Goal: Task Accomplishment & Management: Use online tool/utility

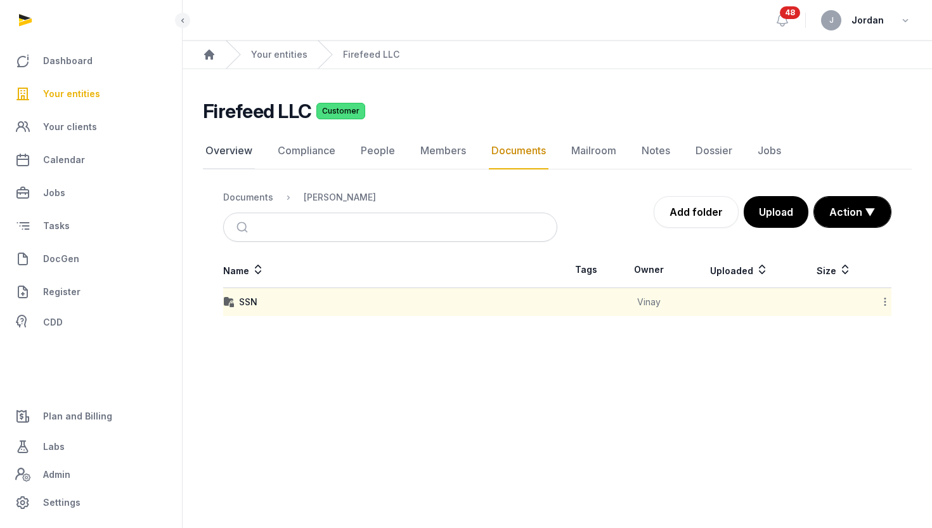
click at [247, 148] on link "Overview" at bounding box center [229, 151] width 52 height 37
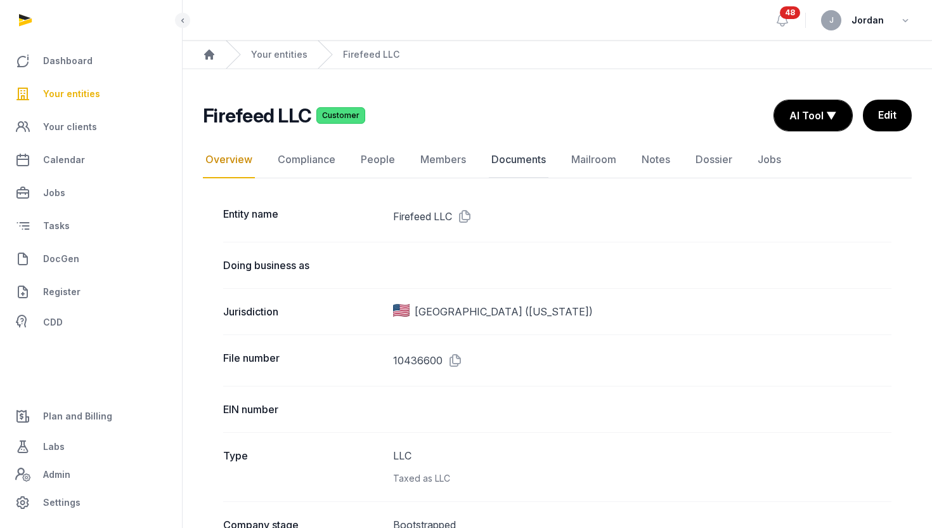
click at [529, 155] on link "Documents" at bounding box center [519, 159] width 60 height 37
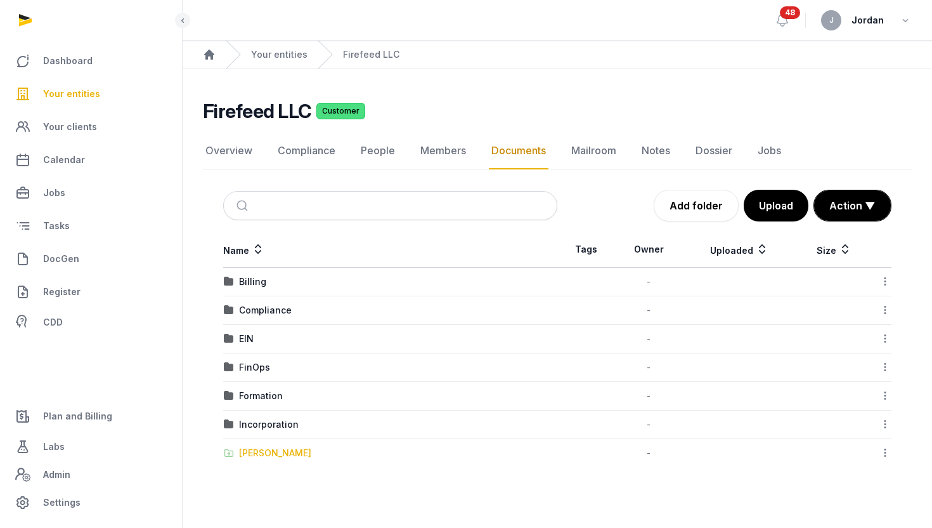
click at [280, 452] on div "[PERSON_NAME]" at bounding box center [275, 453] width 72 height 13
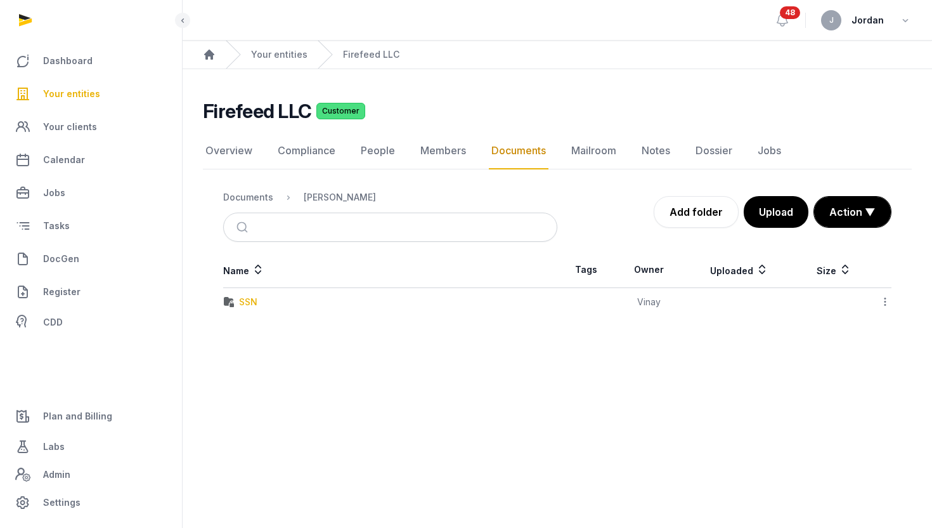
click at [246, 303] on div "SSN" at bounding box center [248, 302] width 18 height 13
click at [399, 306] on div "WhatsApp Image 2025-10-02 at 19.37.27_258e7e79.jpg" at bounding box center [349, 302] width 220 height 13
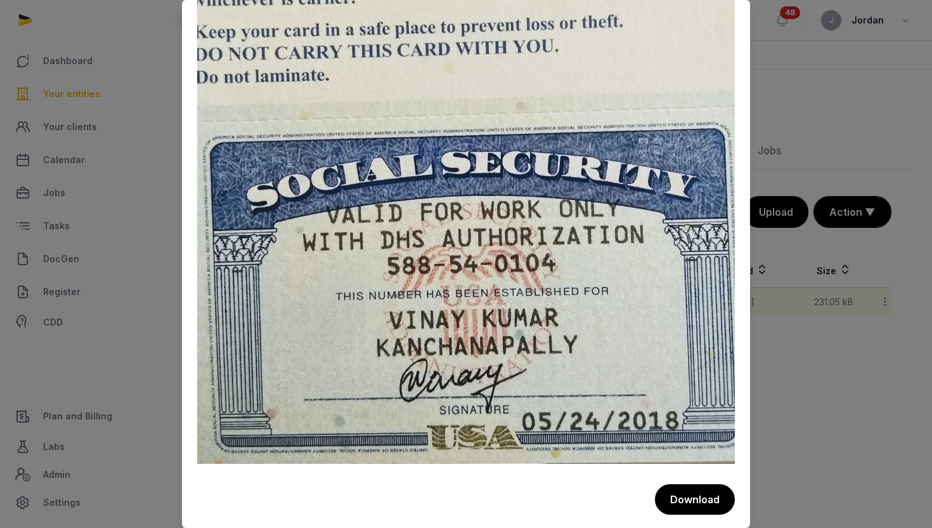
scroll to position [207, 0]
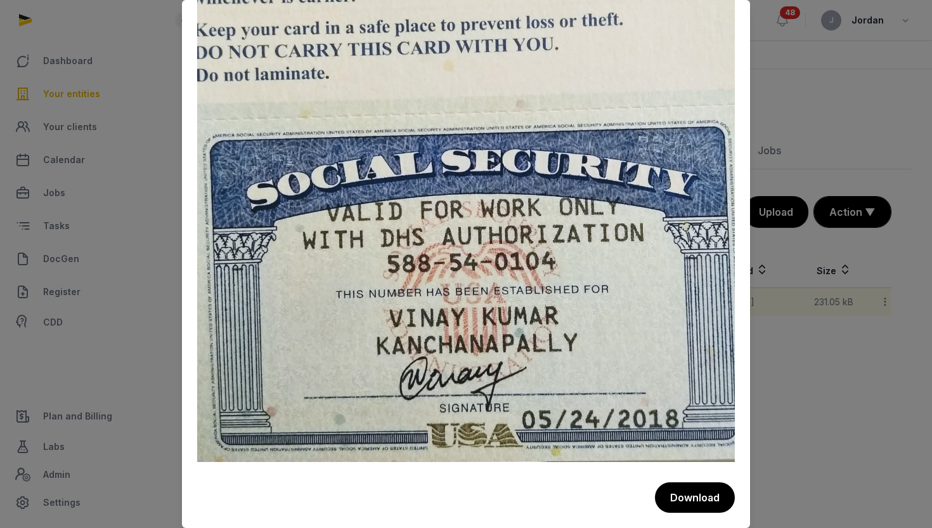
click at [163, 282] on div at bounding box center [466, 264] width 932 height 528
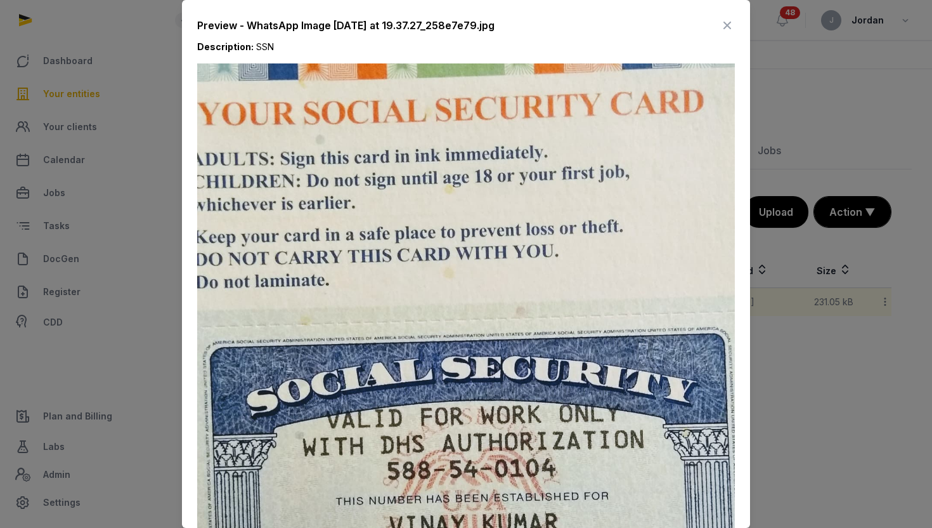
click at [729, 19] on icon at bounding box center [727, 25] width 15 height 20
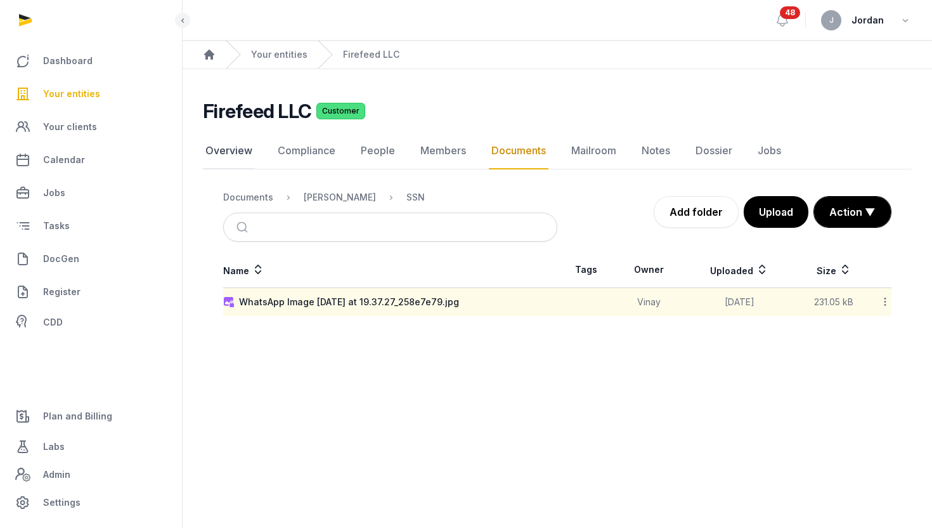
click at [249, 152] on link "Overview" at bounding box center [229, 151] width 52 height 37
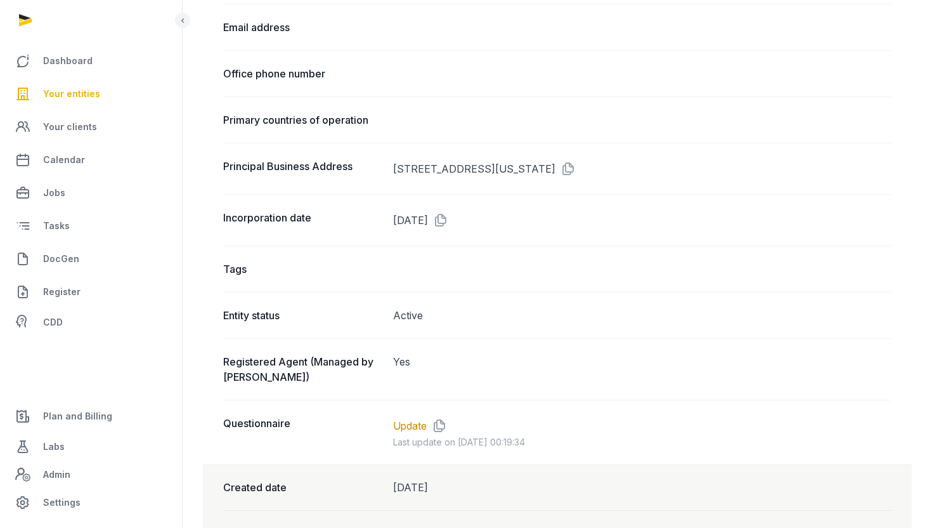
scroll to position [741, 0]
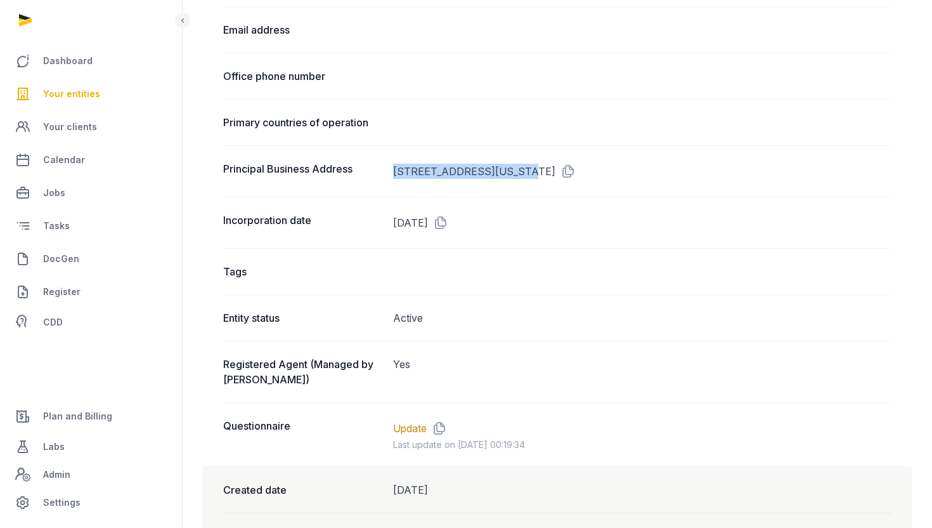
drag, startPoint x: 394, startPoint y: 167, endPoint x: 512, endPoint y: 164, distance: 118.0
click at [512, 164] on dd "[STREET_ADDRESS][US_STATE]" at bounding box center [642, 171] width 499 height 20
copy dd "733 FAIRFIELD RD APT 11"
drag, startPoint x: 519, startPoint y: 169, endPoint x: 582, endPoint y: 173, distance: 62.9
click at [582, 173] on dd "[STREET_ADDRESS][US_STATE]" at bounding box center [642, 171] width 499 height 20
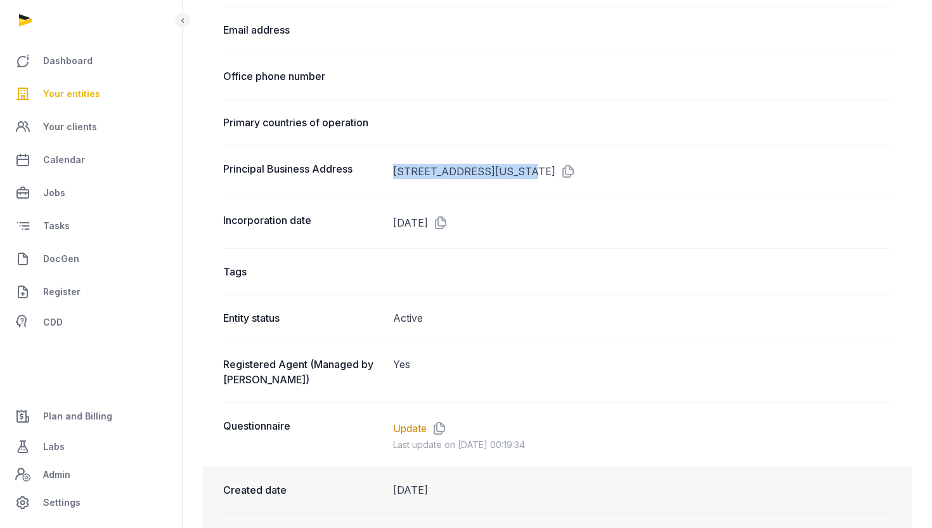
copy dd "BURLINGAME"
drag, startPoint x: 656, startPoint y: 171, endPoint x: 687, endPoint y: 171, distance: 31.1
click at [687, 171] on dd "[STREET_ADDRESS][US_STATE]" at bounding box center [642, 171] width 499 height 20
copy dd "94010"
click at [84, 444] on link "Labs" at bounding box center [91, 446] width 162 height 30
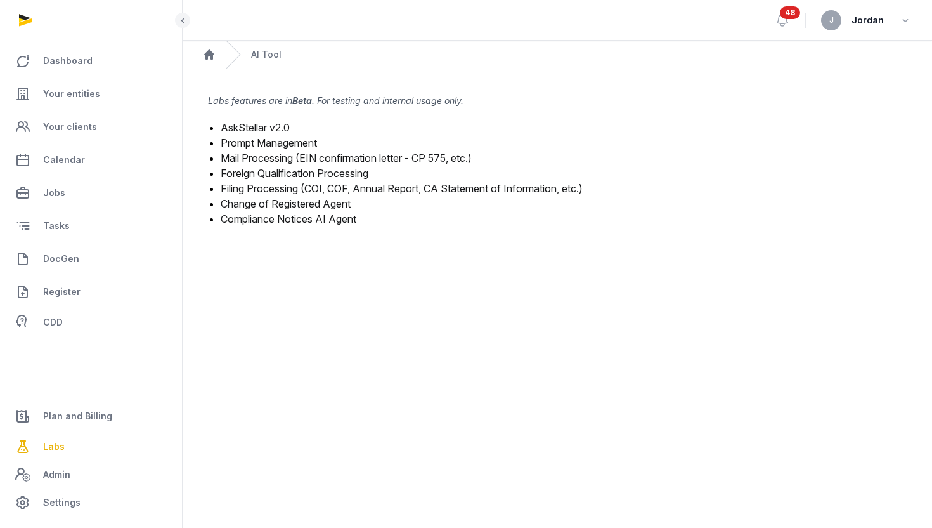
click at [311, 159] on link "Mail Processing (EIN confirmation letter - CP 575, etc.)" at bounding box center [346, 158] width 251 height 13
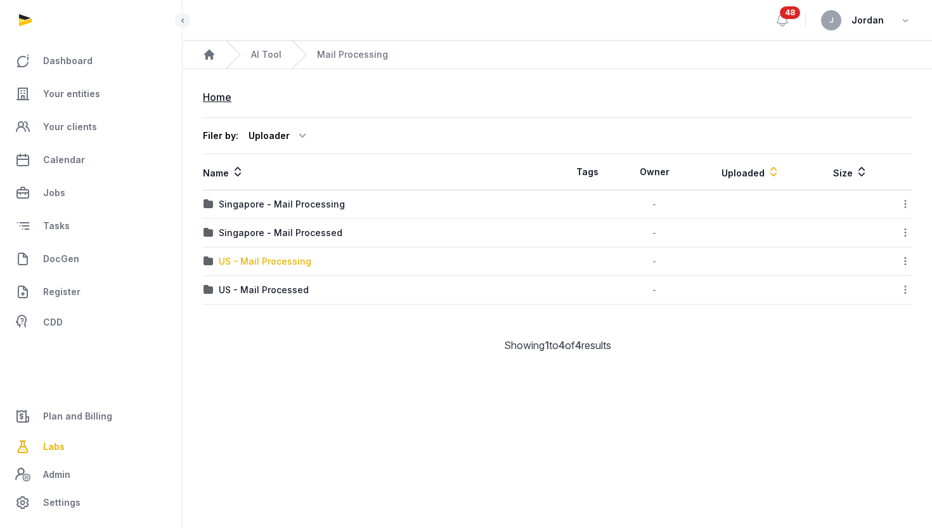
click at [294, 263] on div "US - Mail Processing" at bounding box center [265, 261] width 93 height 13
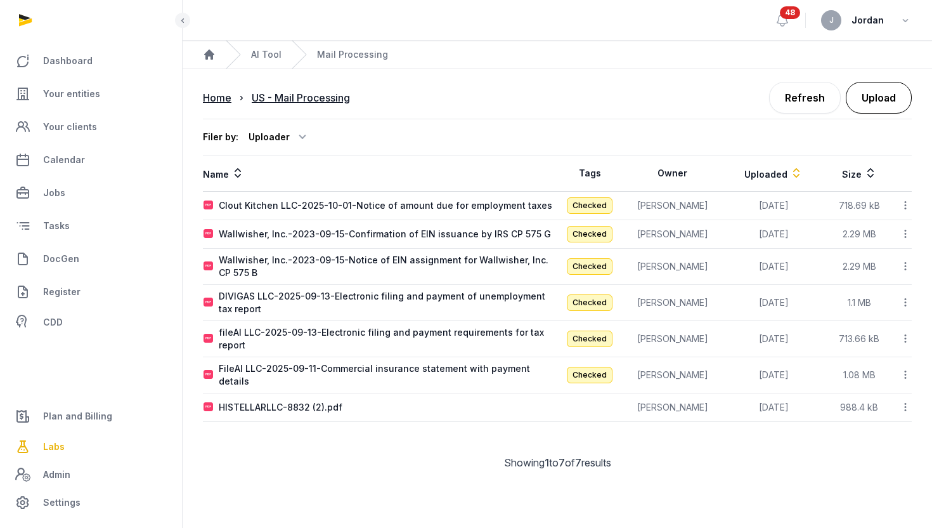
click at [877, 106] on button "Upload" at bounding box center [879, 98] width 66 height 32
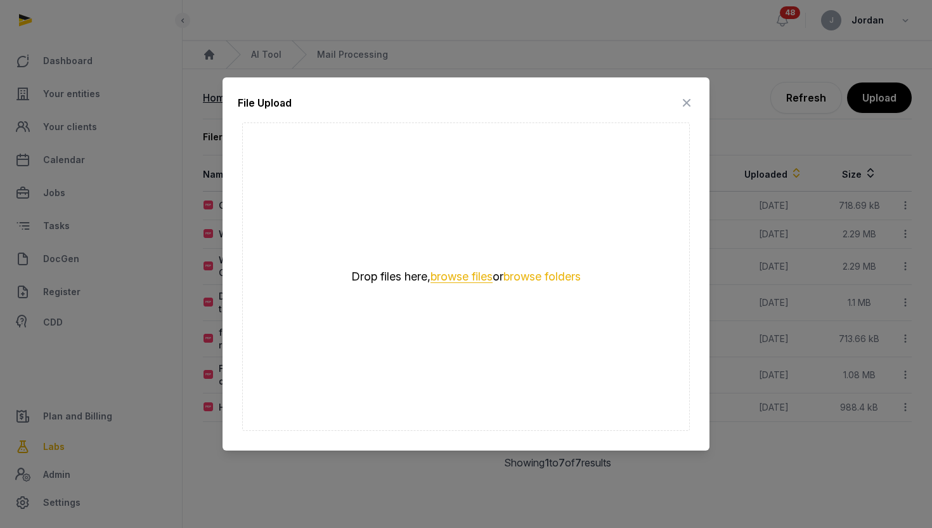
click at [461, 277] on button "browse files" at bounding box center [462, 277] width 62 height 12
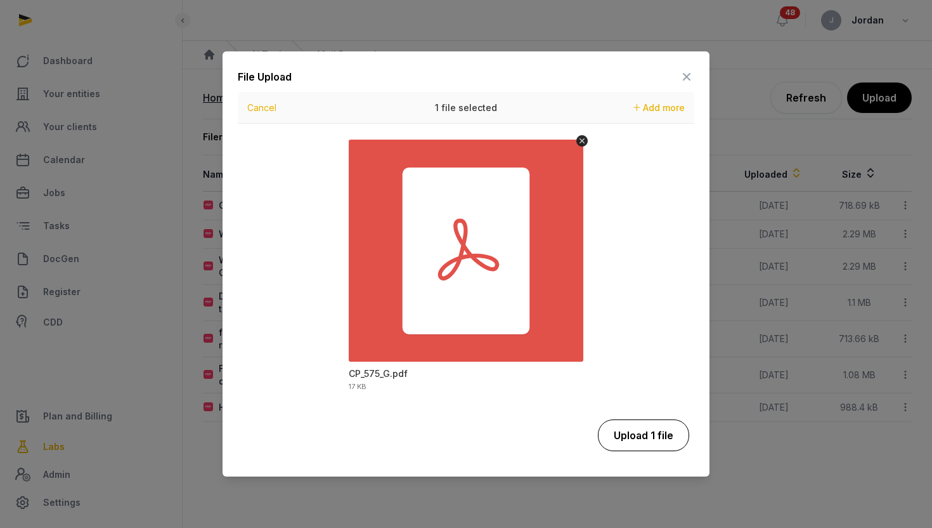
click at [629, 431] on button "Upload 1 file" at bounding box center [643, 435] width 91 height 32
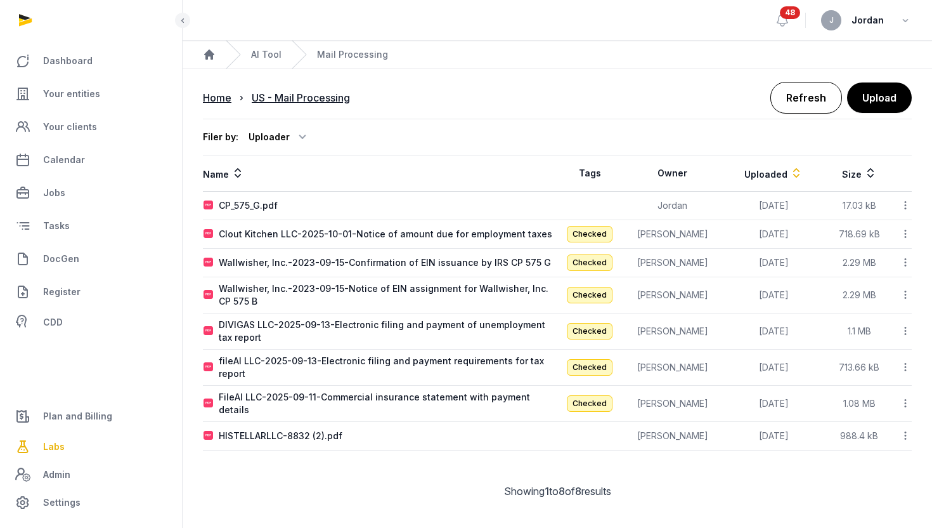
click at [825, 93] on link "Refresh" at bounding box center [807, 98] width 72 height 32
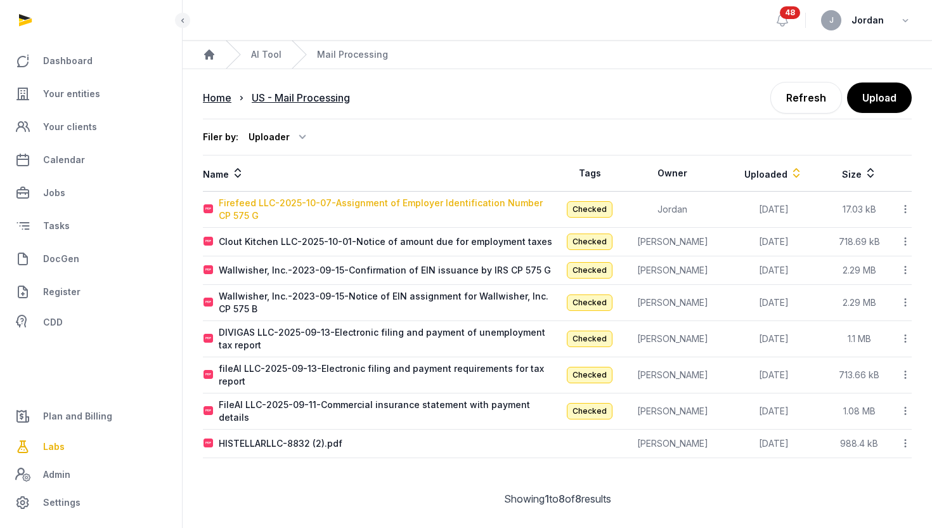
click at [408, 202] on div "Firefeed LLC-2025-10-07-Assignment of Employer Identification Number CP 575 G" at bounding box center [388, 209] width 338 height 25
type input "**********"
type textarea "**********"
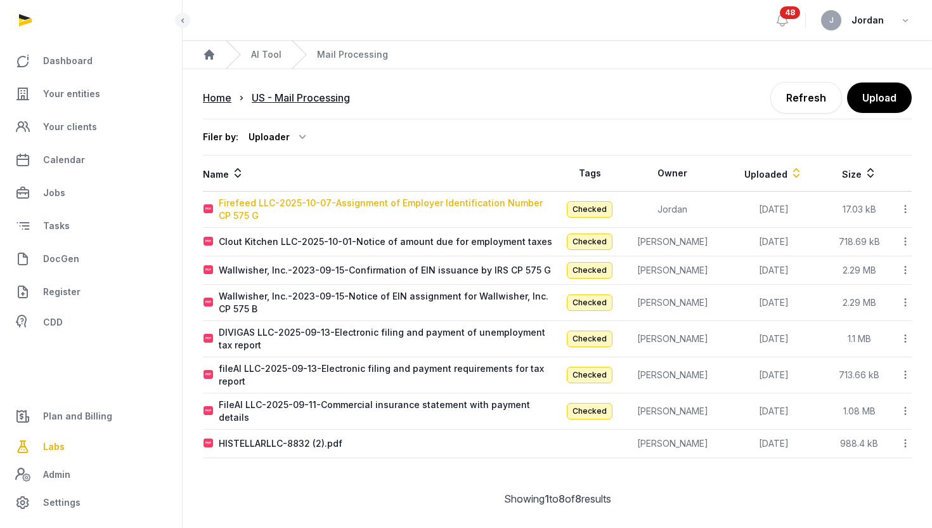
type input "**********"
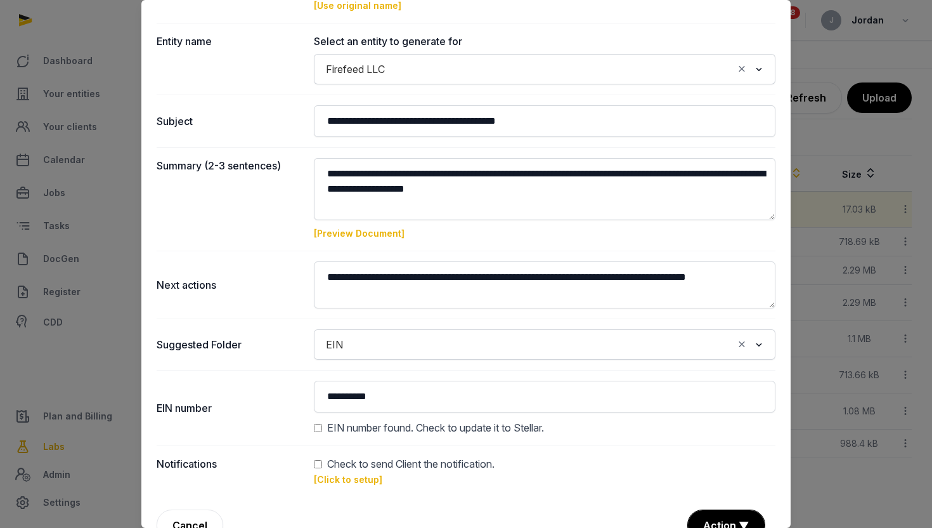
scroll to position [119, 0]
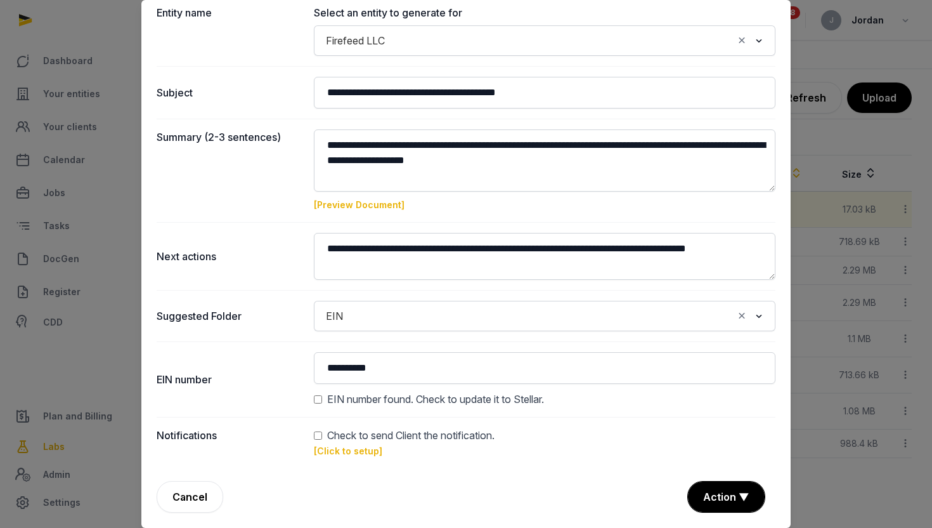
click at [327, 447] on link "[Click to setup]" at bounding box center [348, 450] width 68 height 11
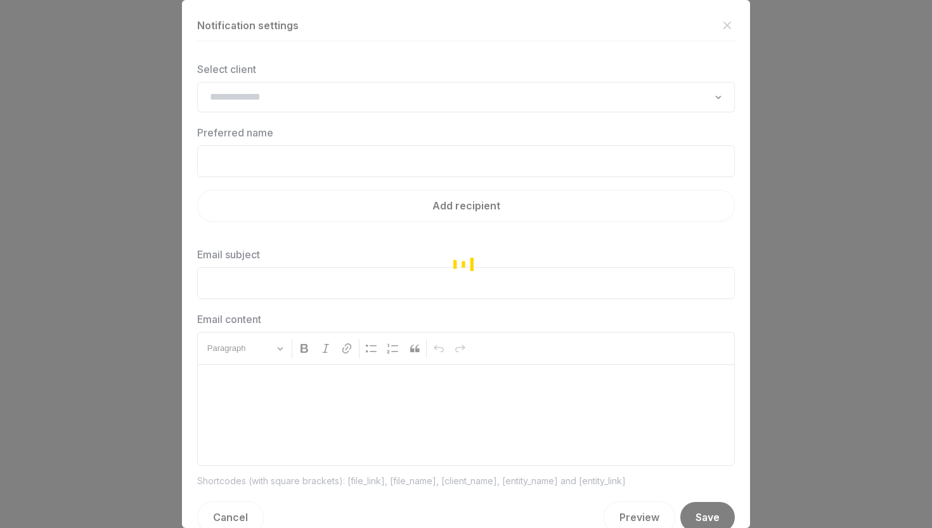
type input "**********"
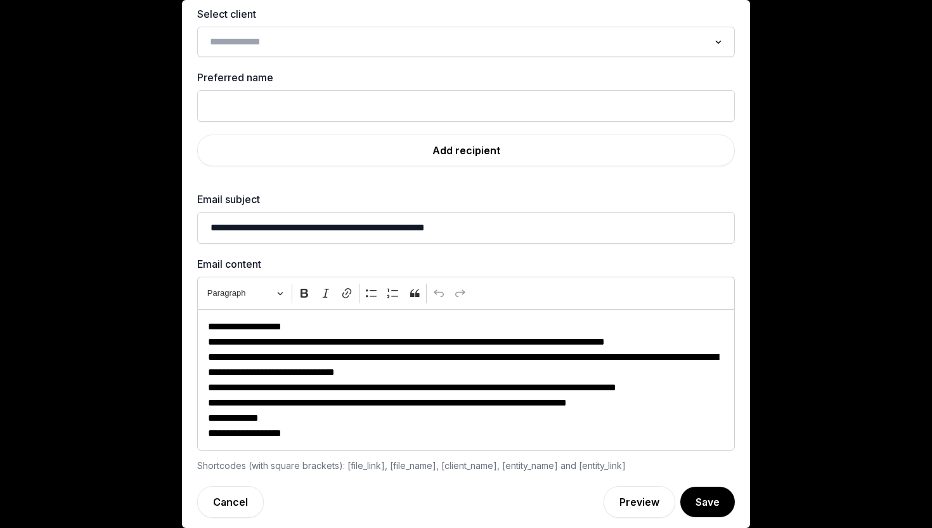
scroll to position [0, 0]
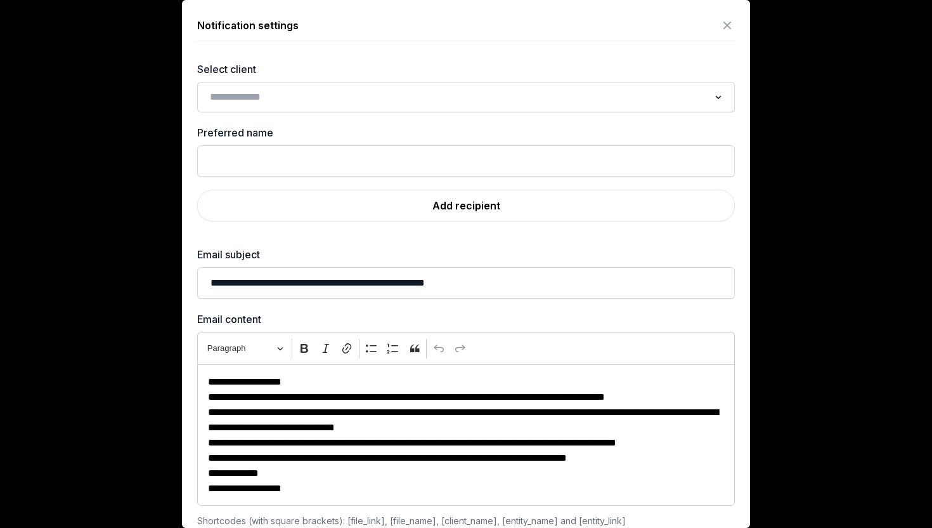
click at [726, 23] on icon at bounding box center [727, 25] width 15 height 20
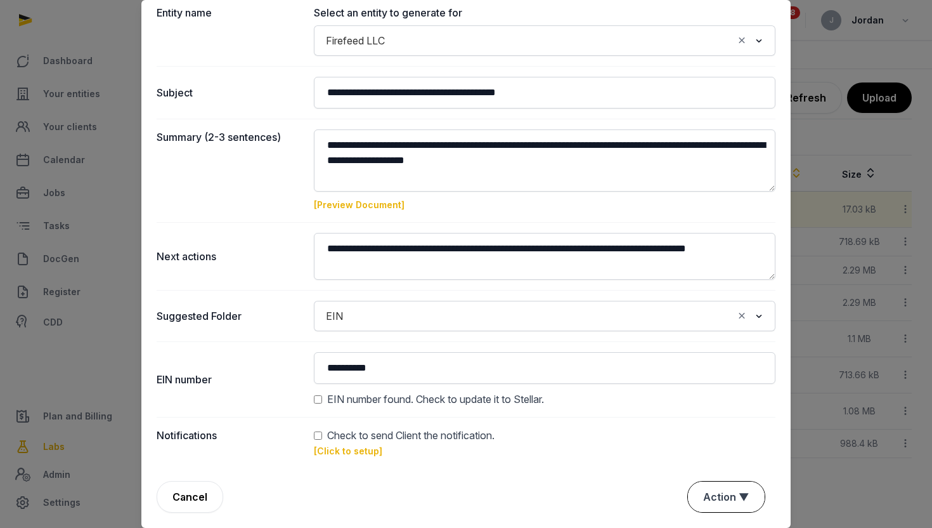
click at [708, 486] on button "Action ▼" at bounding box center [726, 496] width 77 height 30
click at [717, 424] on div "Approve" at bounding box center [724, 423] width 101 height 25
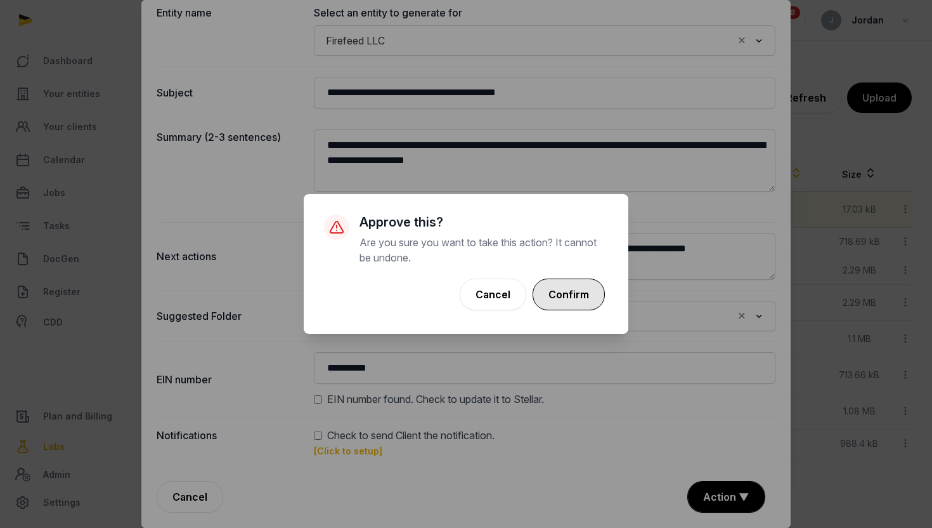
click at [585, 296] on button "Confirm" at bounding box center [569, 294] width 72 height 32
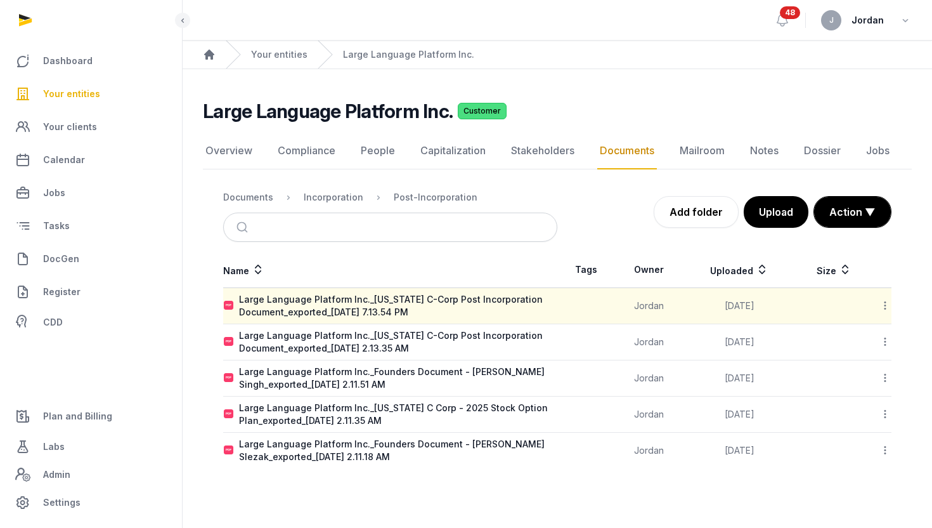
click at [103, 93] on link "Your entities" at bounding box center [91, 94] width 162 height 30
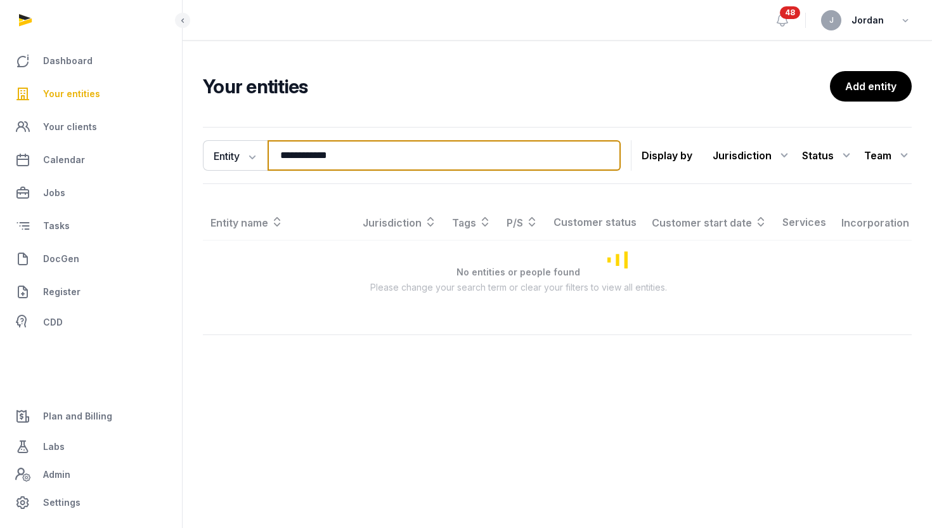
click at [373, 152] on input "**********" at bounding box center [444, 155] width 353 height 30
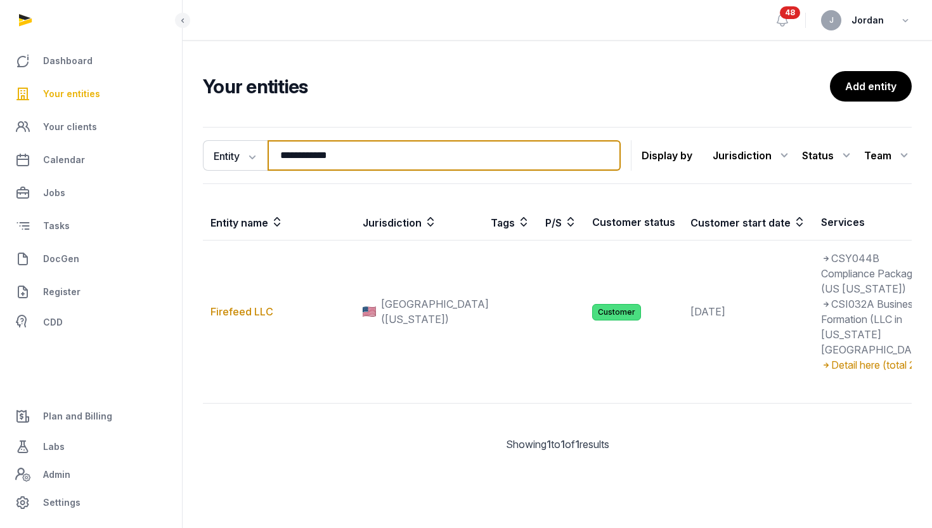
click at [373, 152] on input "**********" at bounding box center [444, 155] width 353 height 30
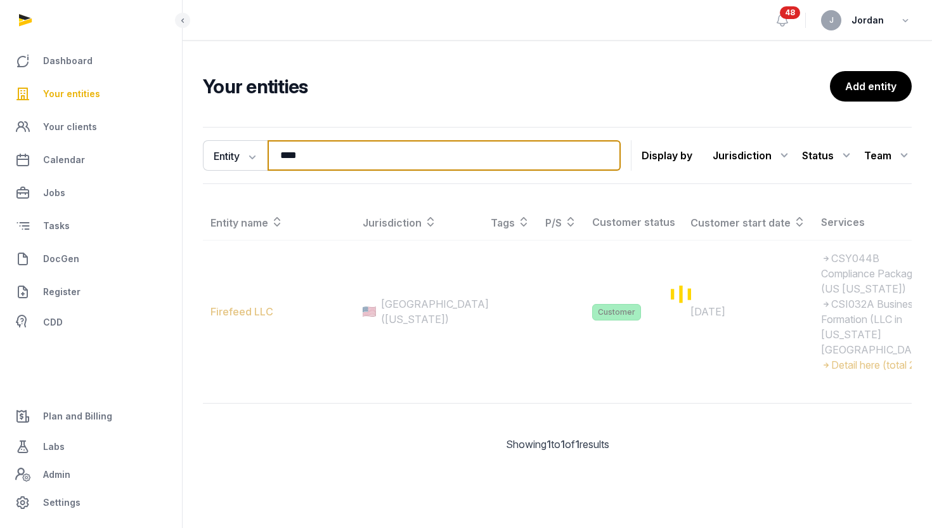
type input "**********"
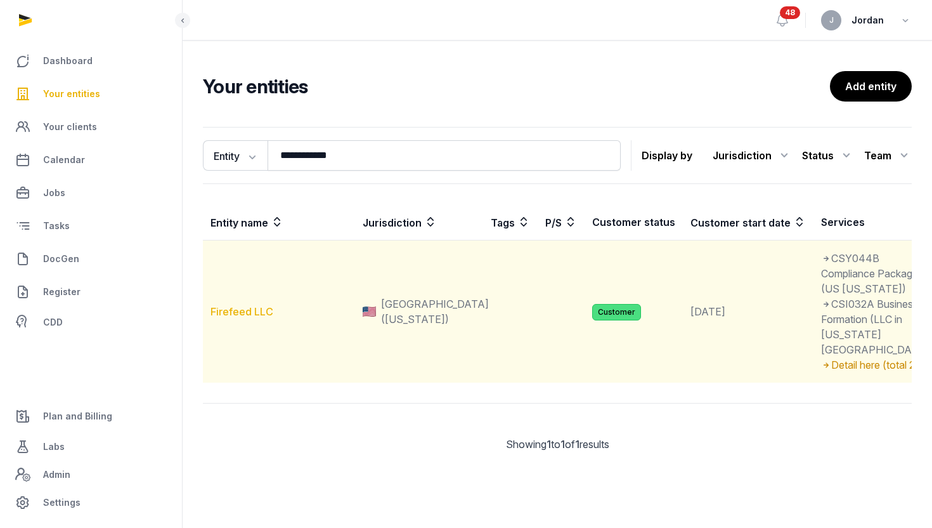
click at [270, 318] on link "Firefeed LLC" at bounding box center [242, 311] width 63 height 13
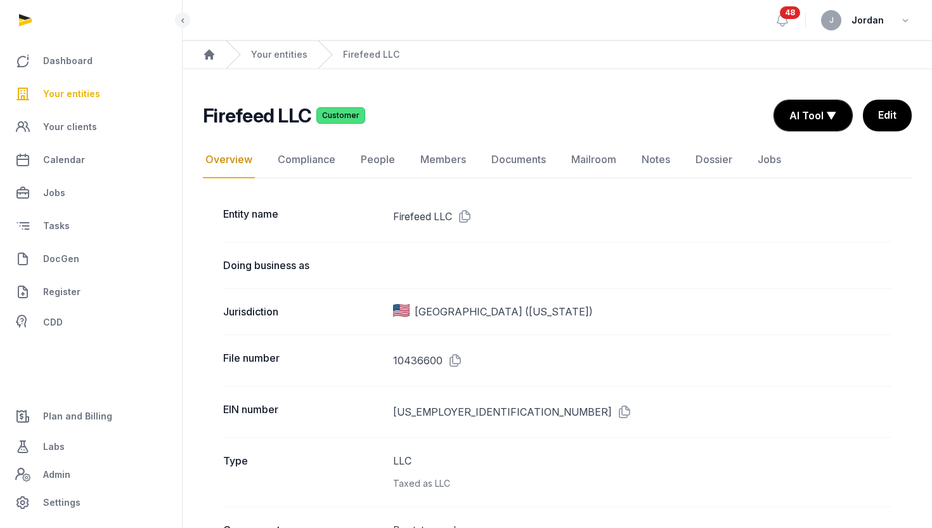
click at [514, 164] on link "Documents" at bounding box center [519, 159] width 60 height 37
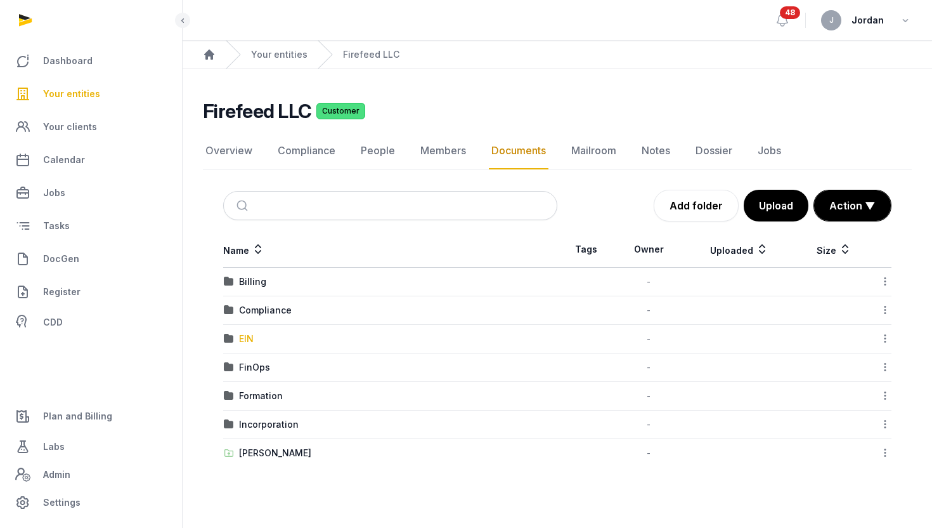
click at [246, 340] on div "EIN" at bounding box center [246, 338] width 15 height 13
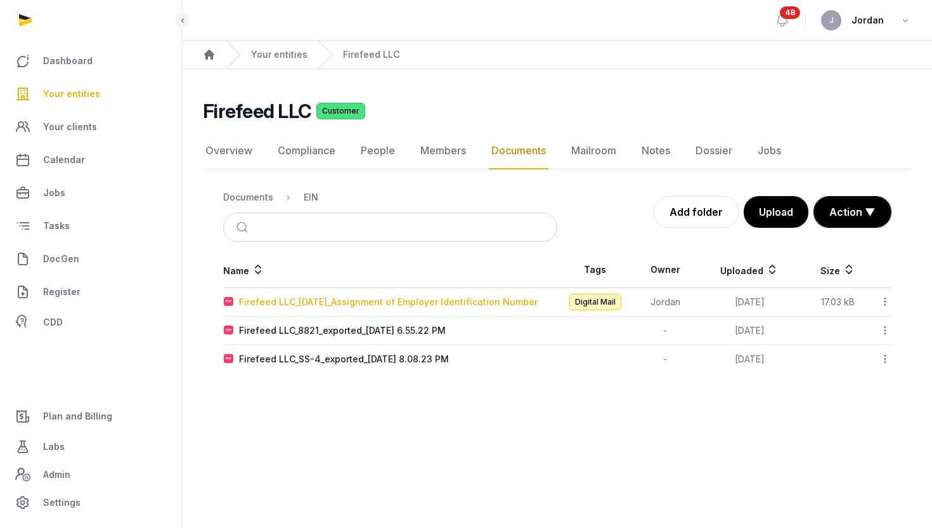
click at [372, 296] on div "Firefeed LLC_[DATE]_Assignment of Employer Identification Number" at bounding box center [388, 302] width 299 height 13
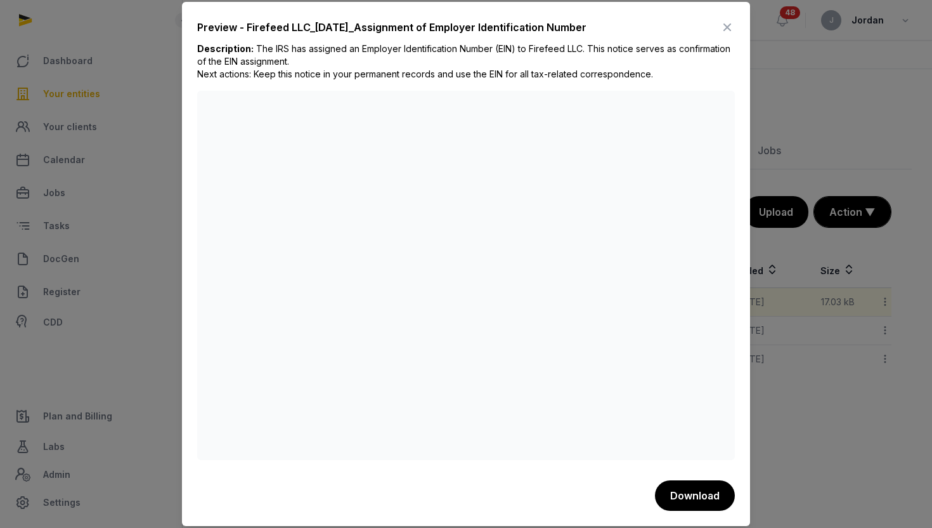
click at [837, 306] on div at bounding box center [466, 264] width 932 height 528
click at [731, 26] on icon at bounding box center [727, 27] width 15 height 20
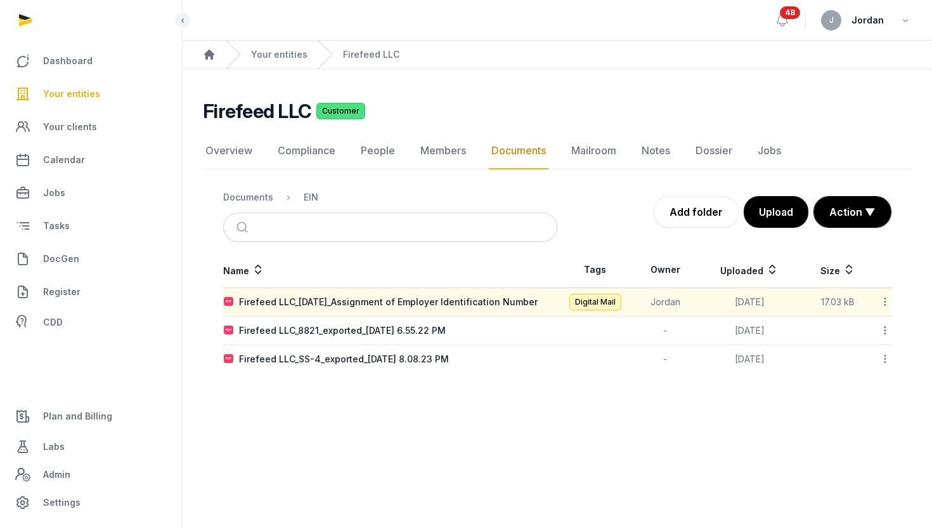
click at [886, 303] on icon at bounding box center [885, 301] width 11 height 13
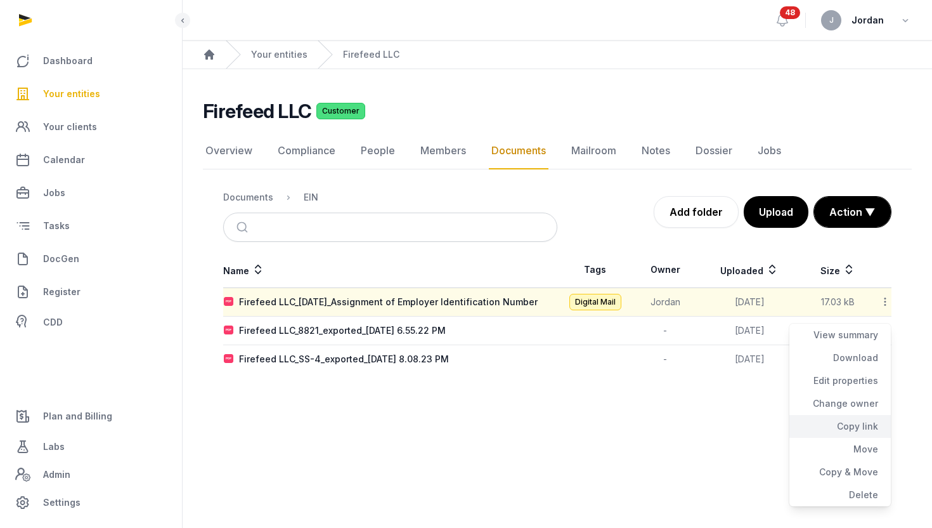
click at [857, 432] on div "Copy link" at bounding box center [840, 426] width 101 height 23
